Goal: Task Accomplishment & Management: Use online tool/utility

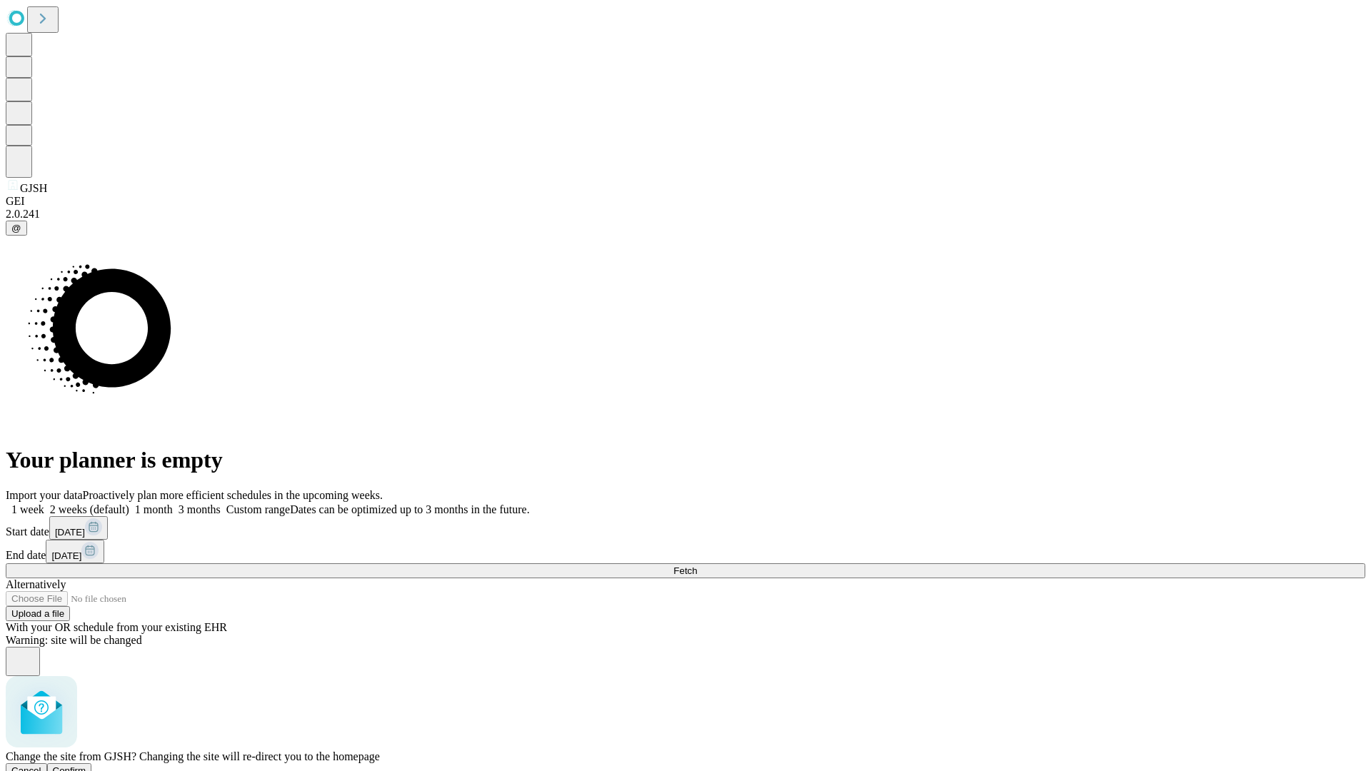
click at [86, 765] on span "Confirm" at bounding box center [70, 770] width 34 height 11
click at [129, 503] on label "2 weeks (default)" at bounding box center [86, 509] width 85 height 12
click at [697, 565] on span "Fetch" at bounding box center [685, 570] width 24 height 11
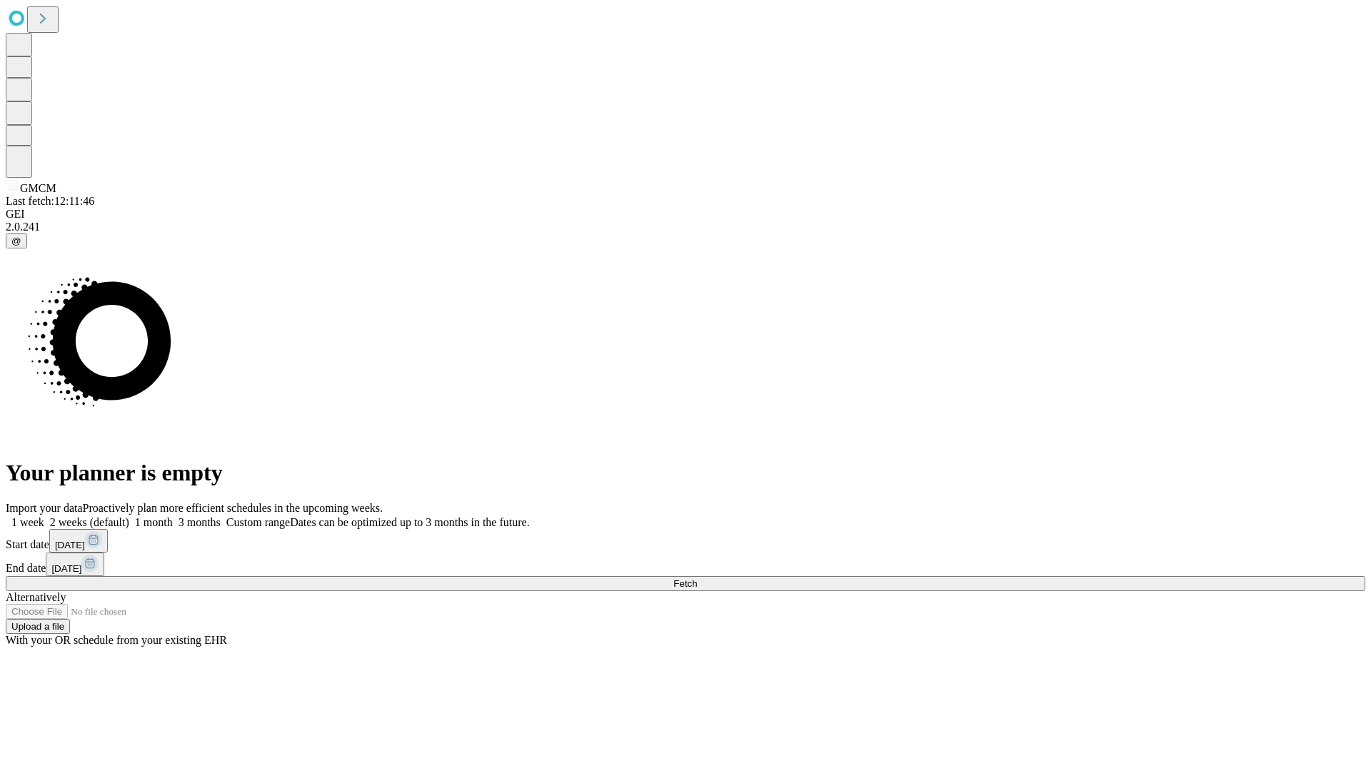
click at [129, 516] on label "2 weeks (default)" at bounding box center [86, 522] width 85 height 12
click at [697, 578] on span "Fetch" at bounding box center [685, 583] width 24 height 11
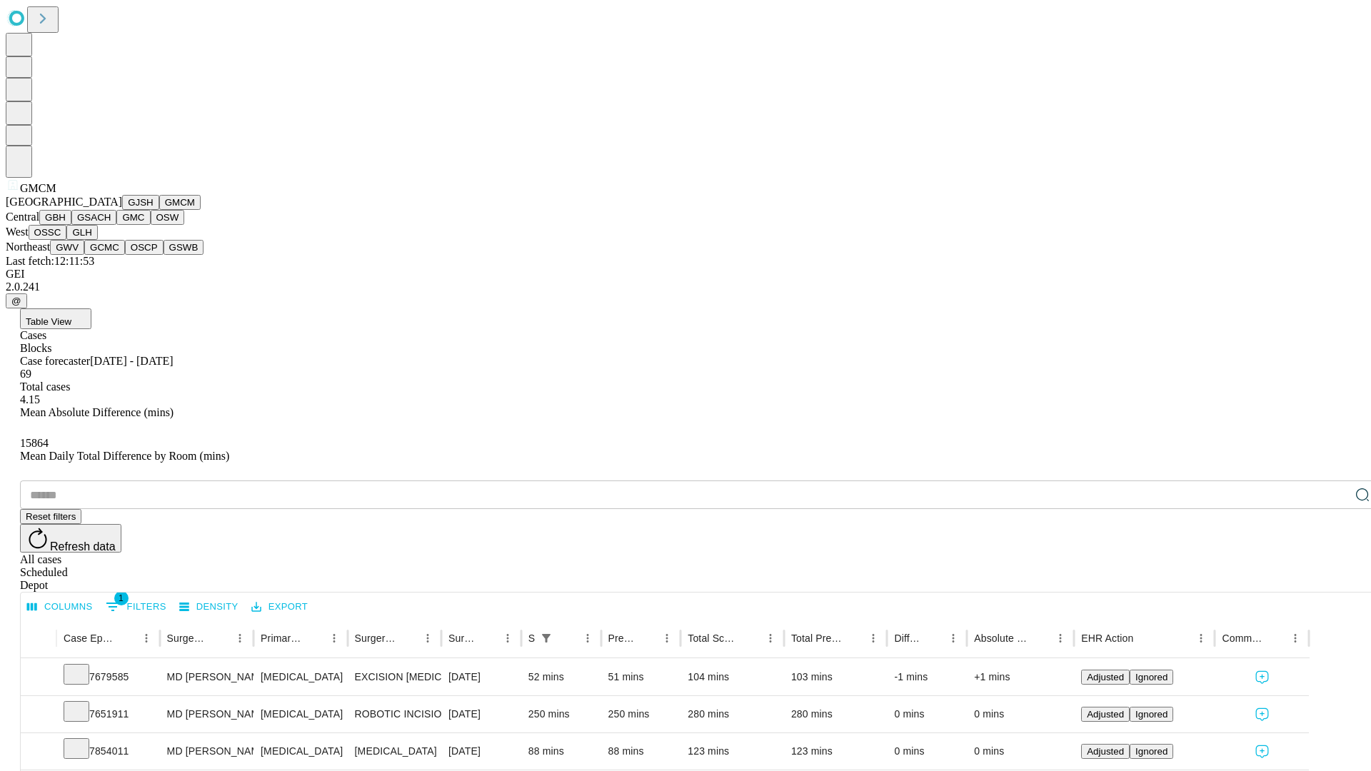
click at [71, 225] on button "GBH" at bounding box center [55, 217] width 32 height 15
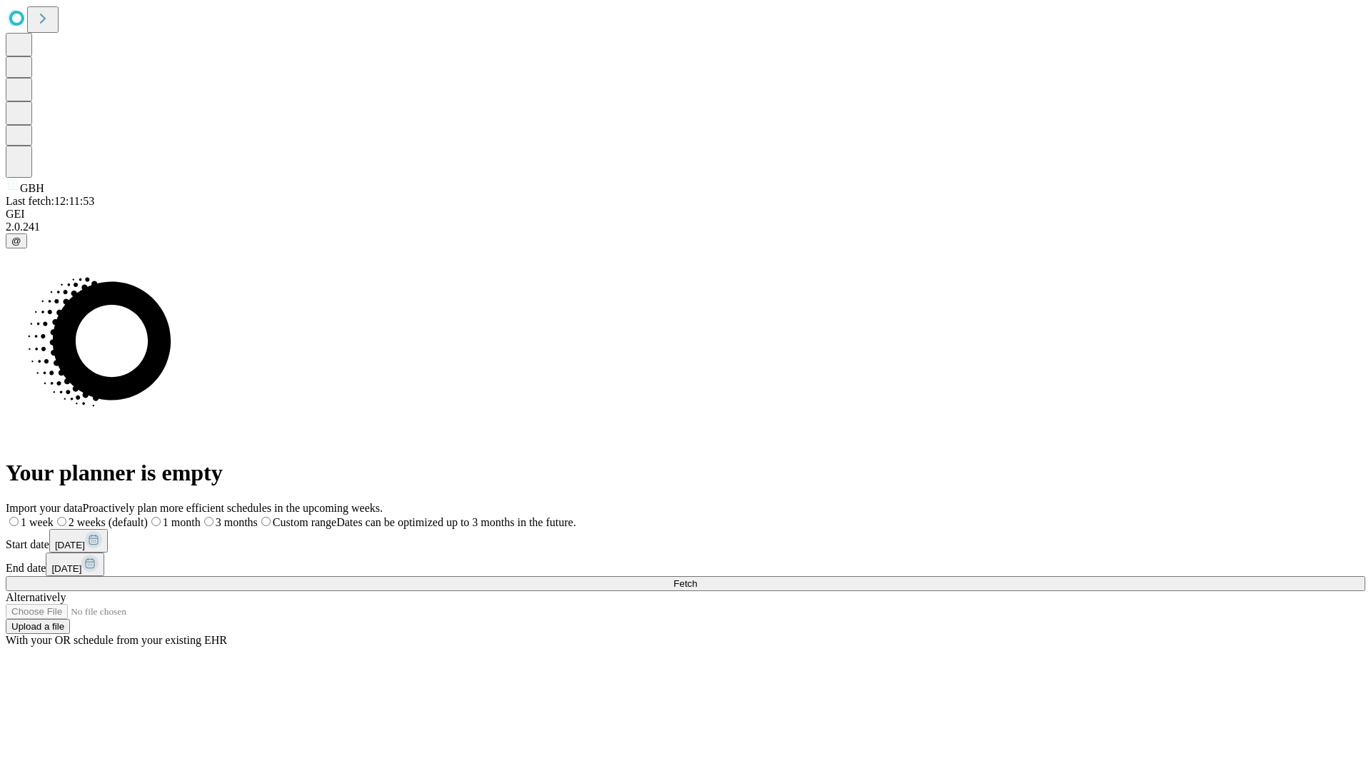
click at [148, 516] on label "2 weeks (default)" at bounding box center [101, 522] width 94 height 12
click at [697, 578] on span "Fetch" at bounding box center [685, 583] width 24 height 11
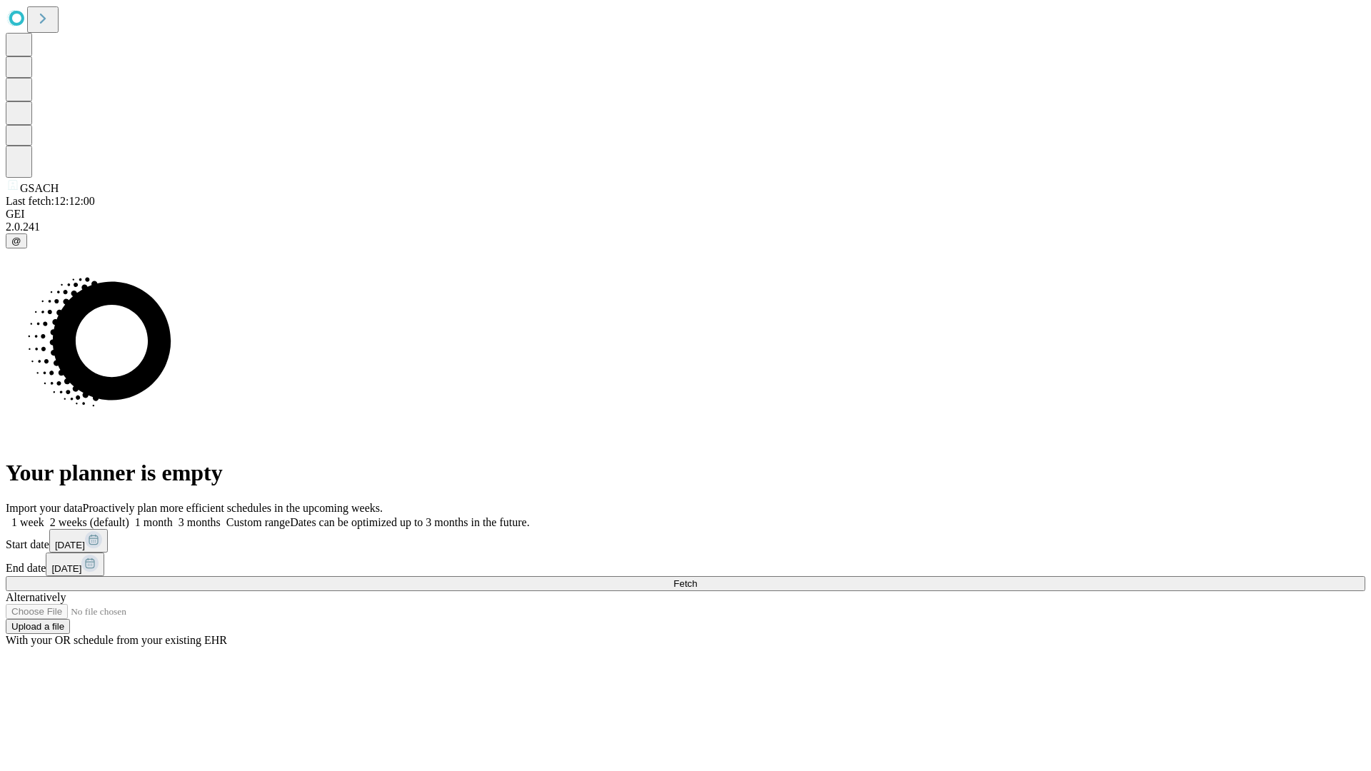
click at [129, 516] on label "2 weeks (default)" at bounding box center [86, 522] width 85 height 12
click at [697, 578] on span "Fetch" at bounding box center [685, 583] width 24 height 11
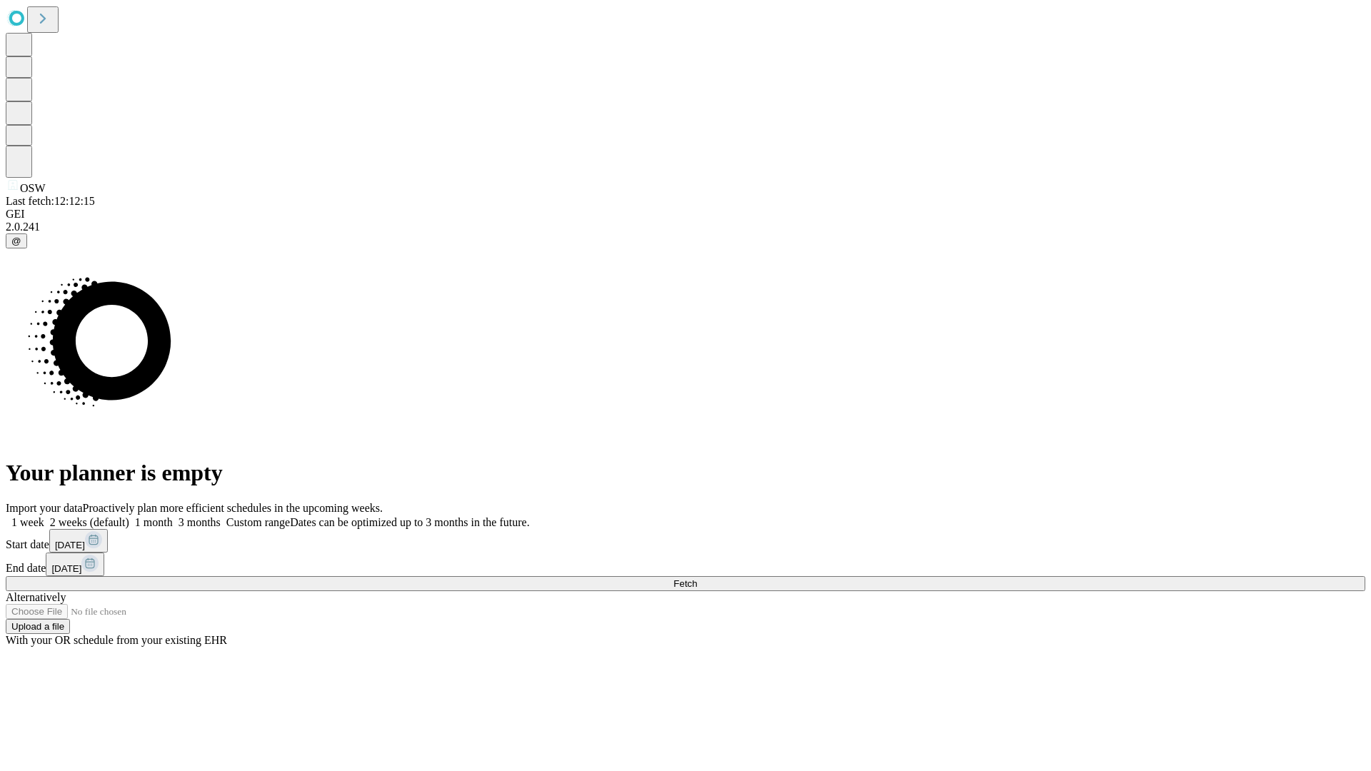
click at [129, 516] on label "2 weeks (default)" at bounding box center [86, 522] width 85 height 12
click at [697, 578] on span "Fetch" at bounding box center [685, 583] width 24 height 11
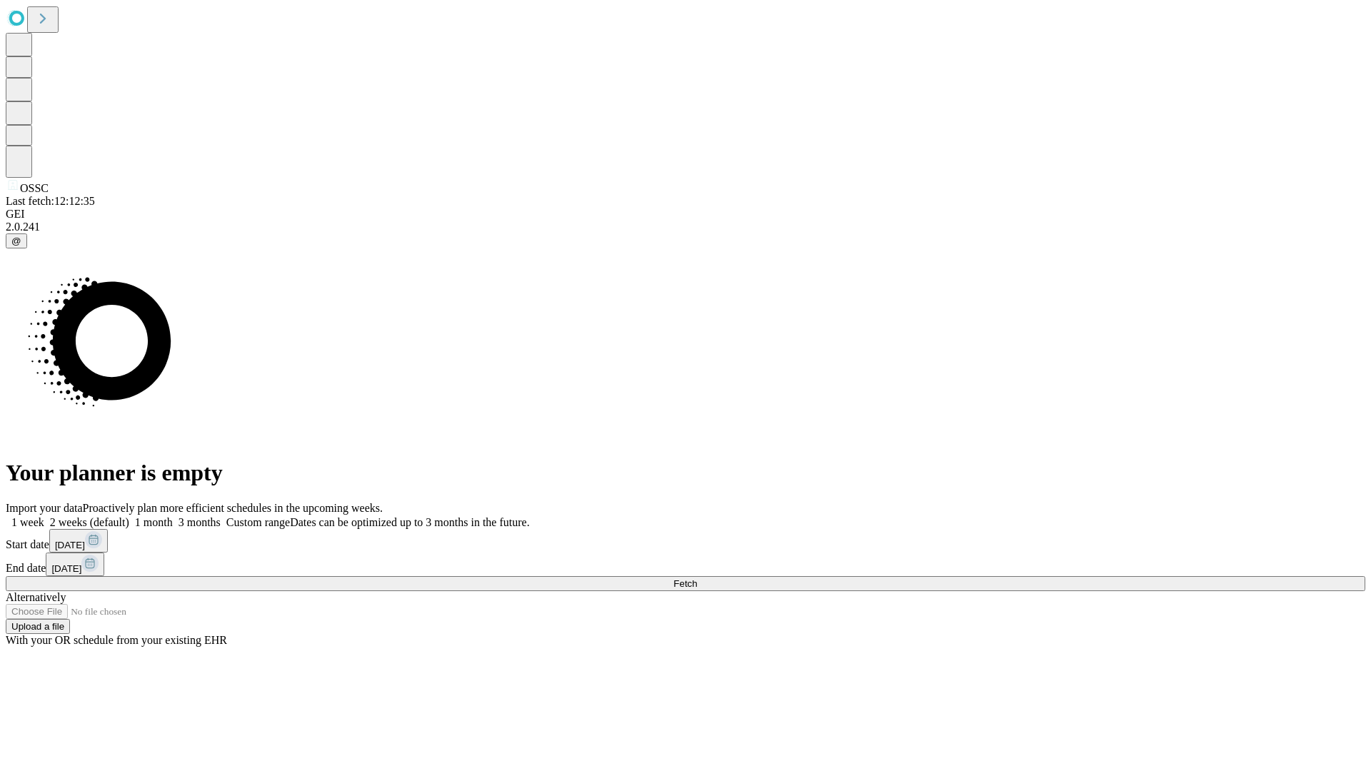
click at [129, 516] on label "2 weeks (default)" at bounding box center [86, 522] width 85 height 12
click at [697, 578] on span "Fetch" at bounding box center [685, 583] width 24 height 11
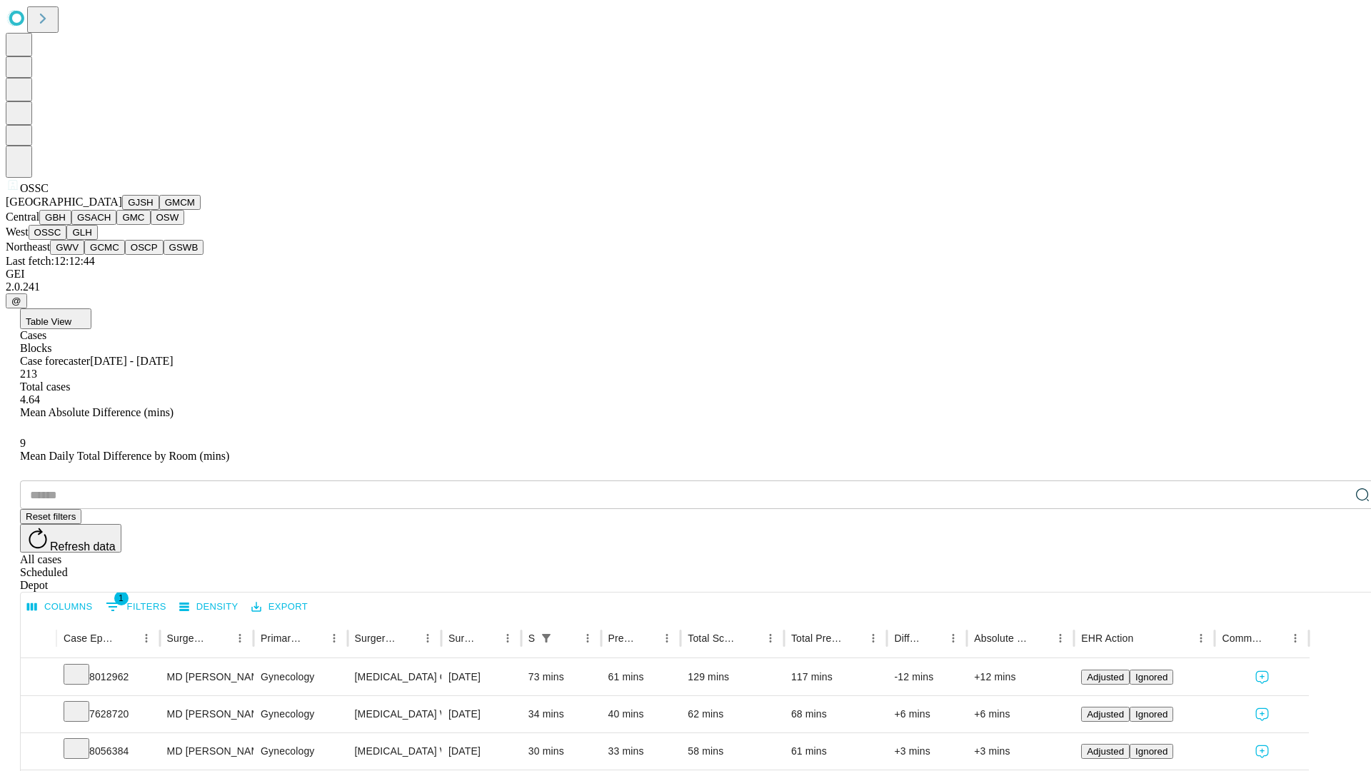
click at [97, 240] on button "GLH" at bounding box center [81, 232] width 31 height 15
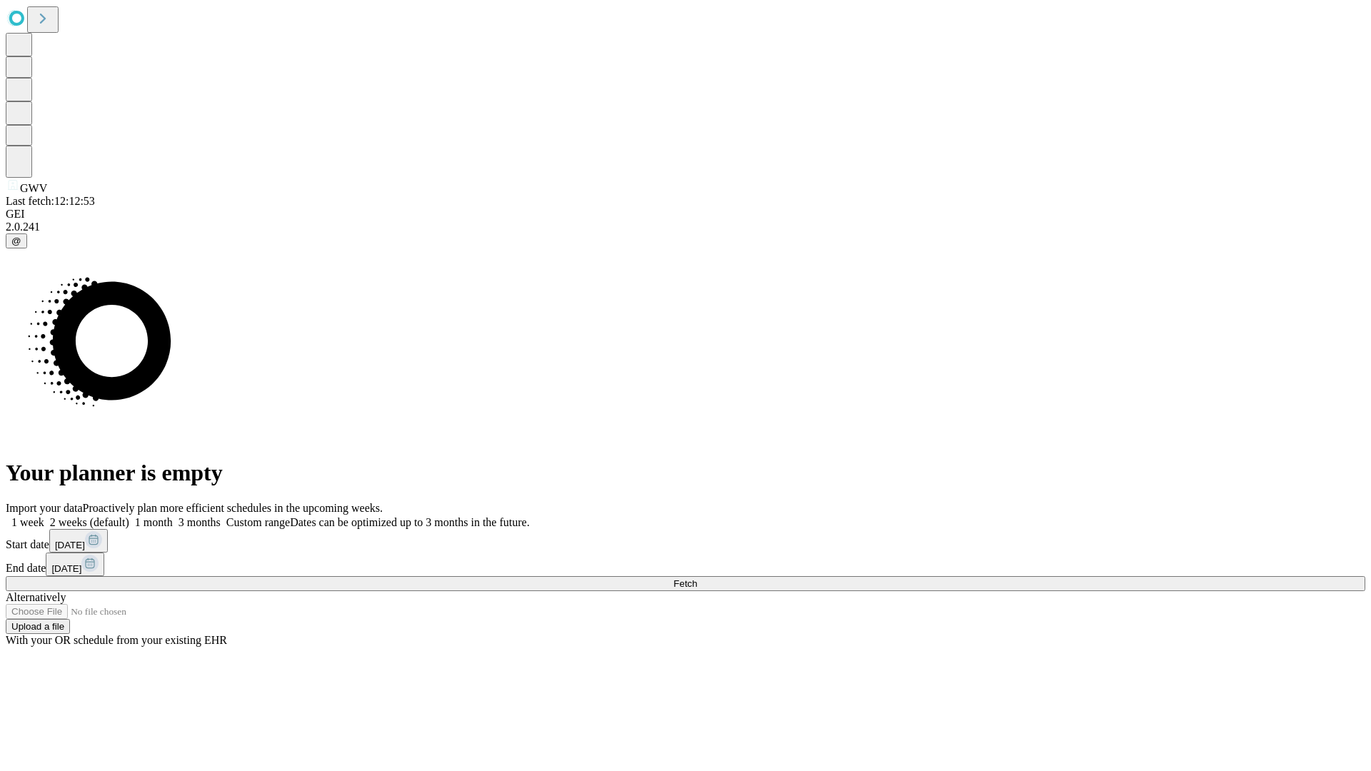
click at [129, 516] on label "2 weeks (default)" at bounding box center [86, 522] width 85 height 12
click at [697, 578] on span "Fetch" at bounding box center [685, 583] width 24 height 11
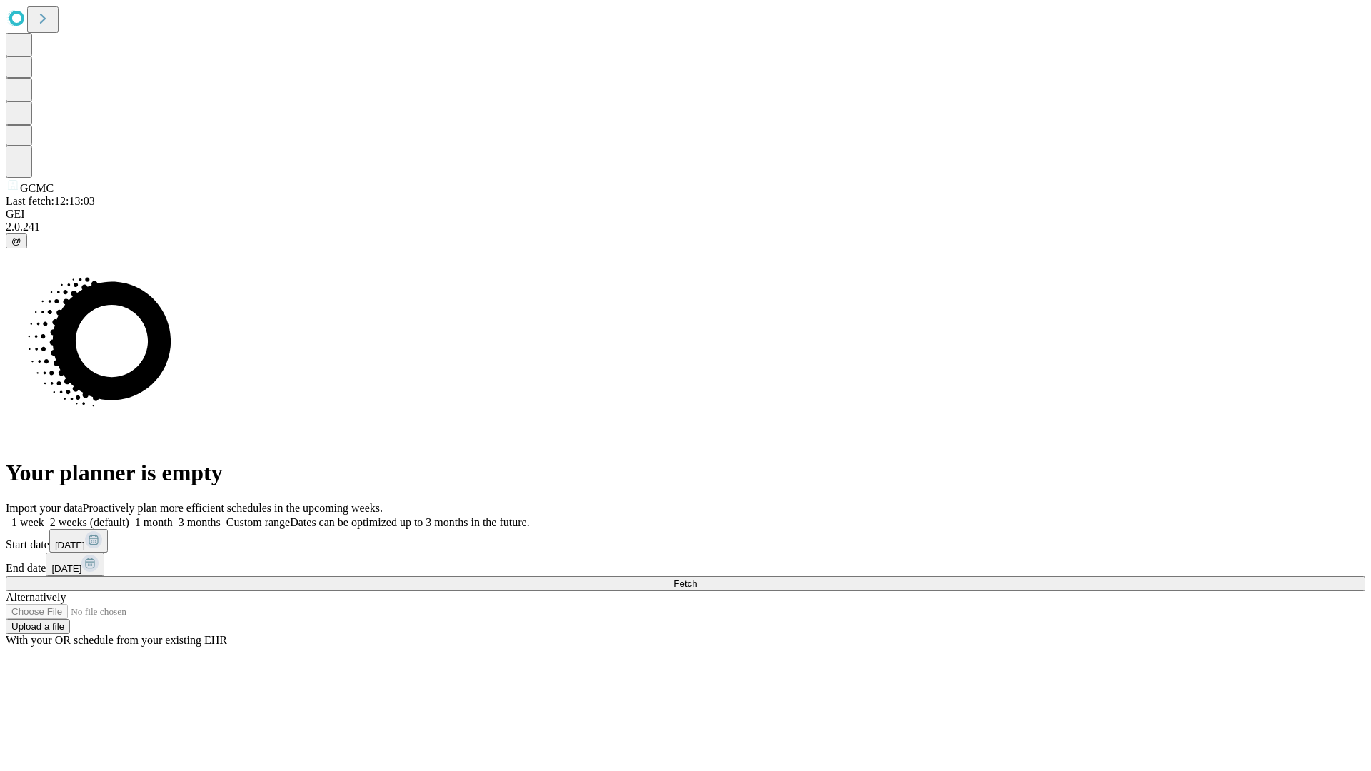
click at [129, 516] on label "2 weeks (default)" at bounding box center [86, 522] width 85 height 12
click at [697, 578] on span "Fetch" at bounding box center [685, 583] width 24 height 11
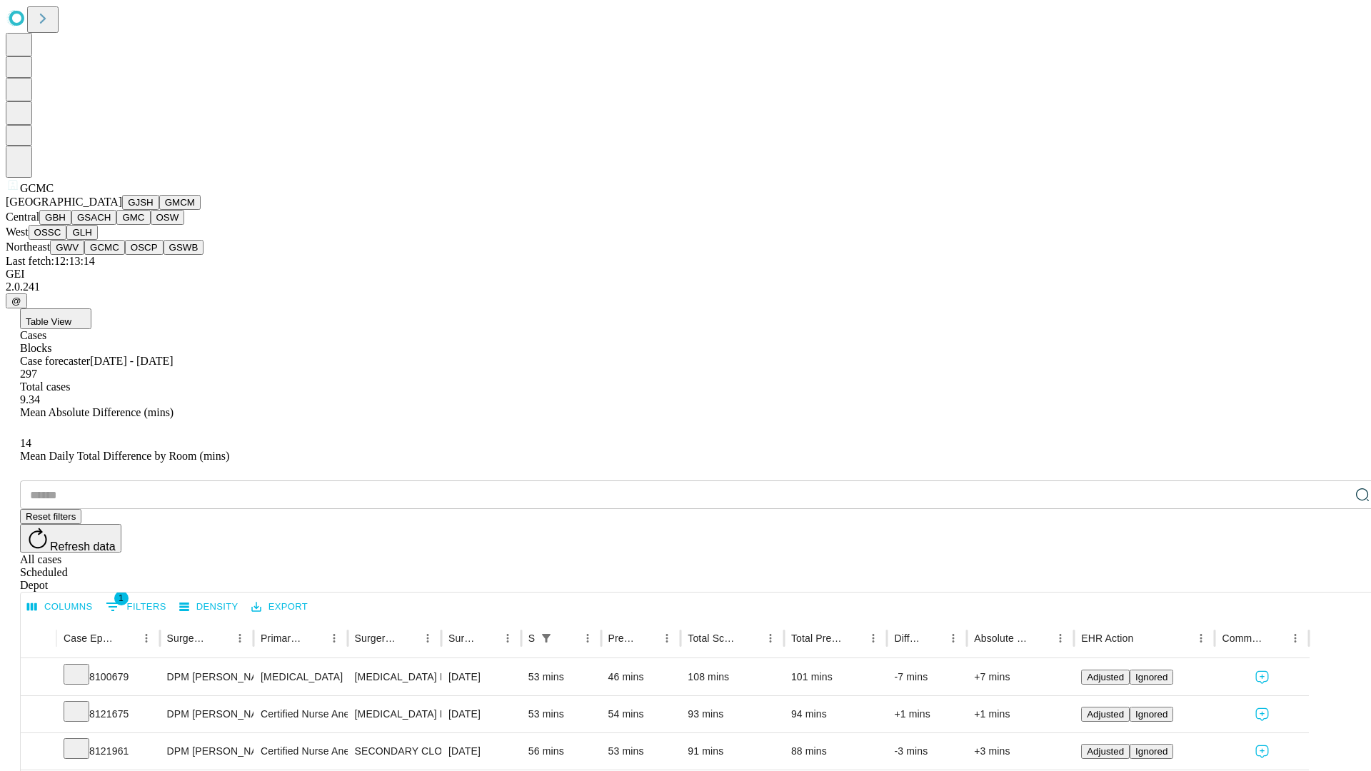
click at [125, 255] on button "OSCP" at bounding box center [144, 247] width 39 height 15
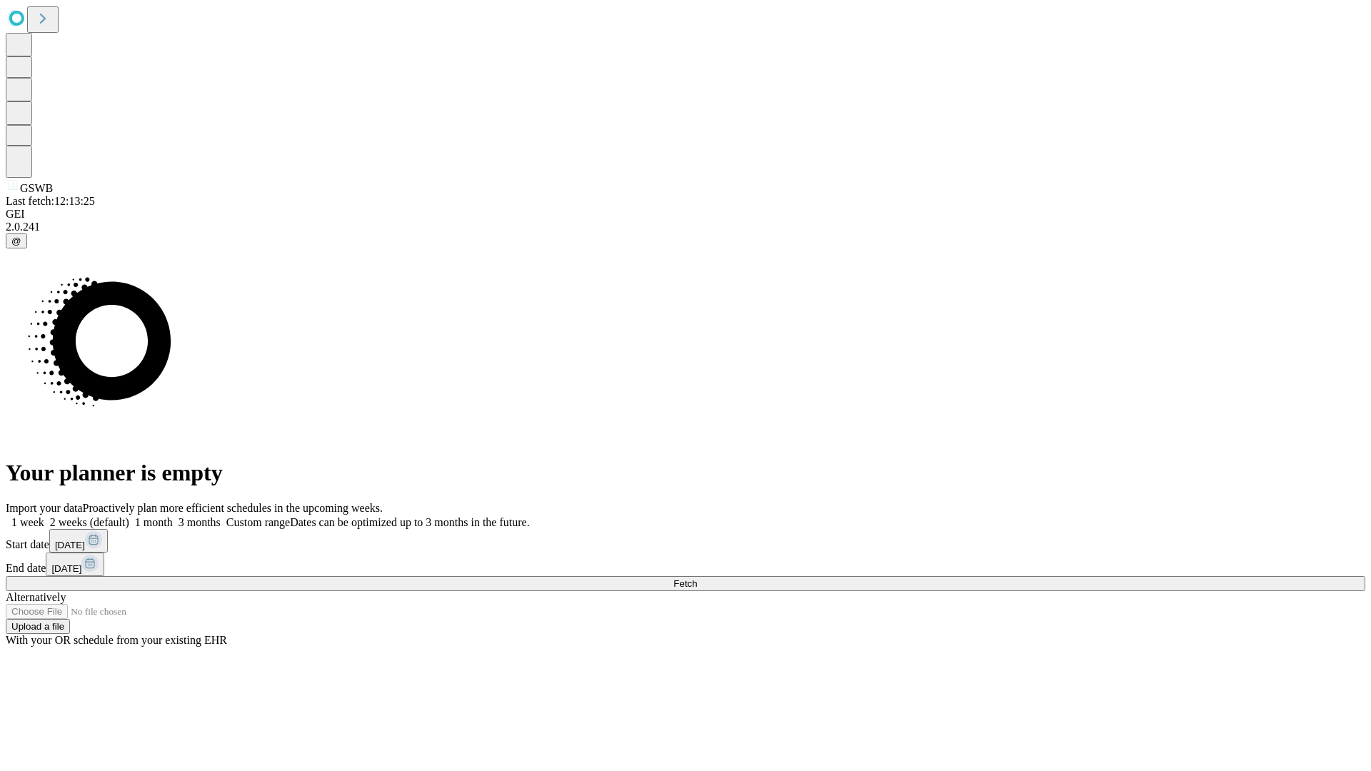
click at [129, 516] on label "2 weeks (default)" at bounding box center [86, 522] width 85 height 12
click at [697, 578] on span "Fetch" at bounding box center [685, 583] width 24 height 11
